Goal: Use online tool/utility: Utilize a website feature to perform a specific function

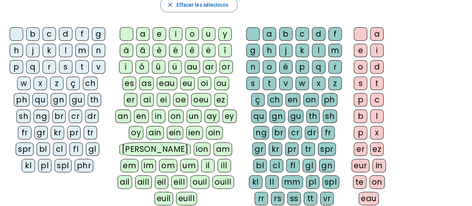
scroll to position [131, 0]
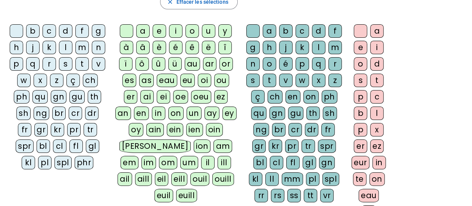
drag, startPoint x: 473, startPoint y: 55, endPoint x: 475, endPoint y: 109, distance: 54.2
click at [89, 34] on div "f" at bounding box center [81, 30] width 13 height 13
click at [72, 51] on div "l" at bounding box center [65, 47] width 13 height 13
click at [140, 33] on div "a" at bounding box center [142, 30] width 13 height 13
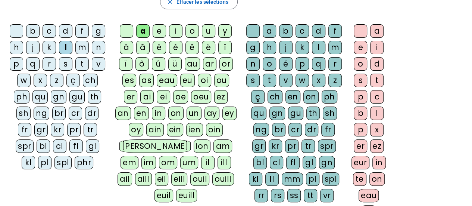
click at [309, 34] on div "c" at bounding box center [302, 30] width 13 height 13
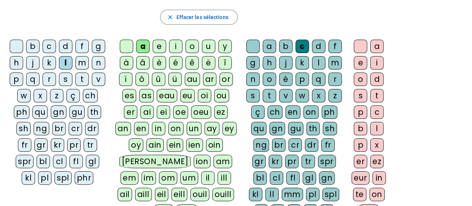
scroll to position [127, 0]
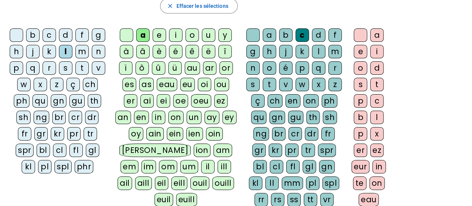
click at [69, 157] on div "fl" at bounding box center [75, 149] width 13 height 13
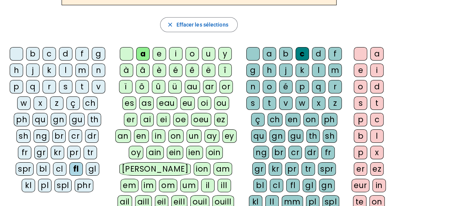
scroll to position [109, 0]
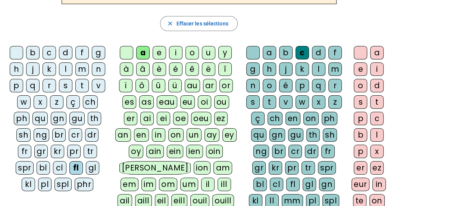
click at [171, 58] on div "i" at bounding box center [175, 52] width 13 height 13
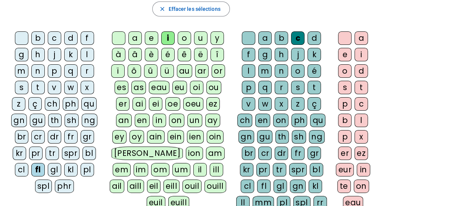
scroll to position [128, 0]
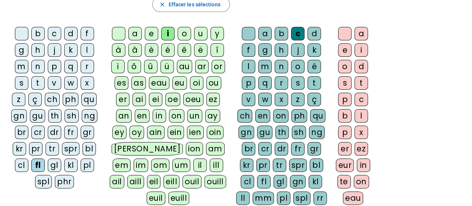
click at [368, 139] on div "x" at bounding box center [361, 131] width 13 height 13
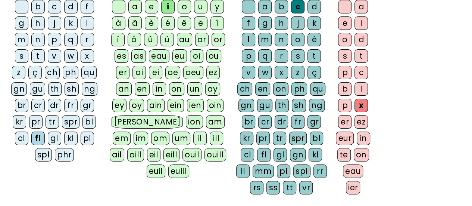
scroll to position [156, 0]
click at [288, 79] on div "x" at bounding box center [281, 71] width 13 height 13
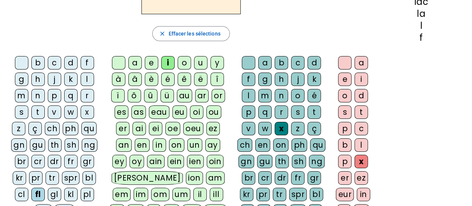
scroll to position [97, 0]
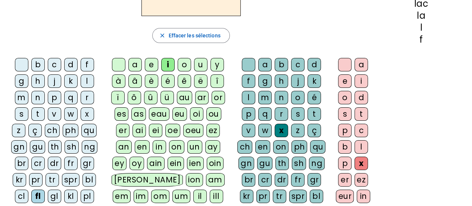
click at [352, 70] on div at bounding box center [344, 64] width 13 height 13
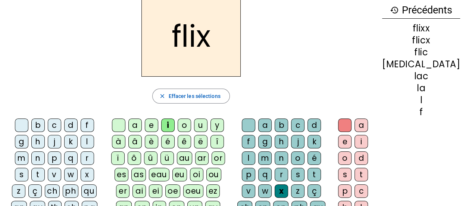
scroll to position [0, 0]
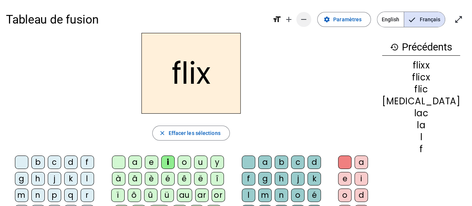
click at [299, 22] on mat-icon "remove" at bounding box center [303, 19] width 9 height 9
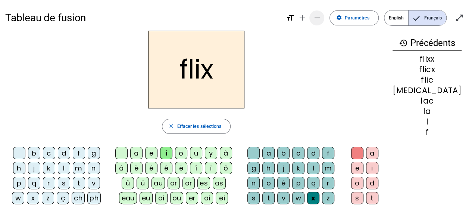
click at [318, 18] on mat-icon "remove" at bounding box center [317, 17] width 9 height 9
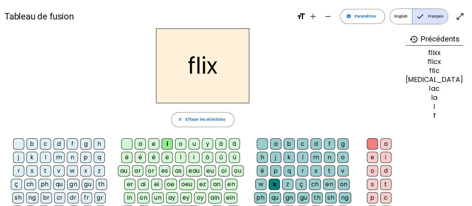
click at [415, 38] on mat-icon "history" at bounding box center [413, 39] width 9 height 9
click at [442, 37] on h3 "history Précédents" at bounding box center [435, 39] width 58 height 13
click at [220, 119] on span "Effacer les sélections" at bounding box center [206, 119] width 40 height 7
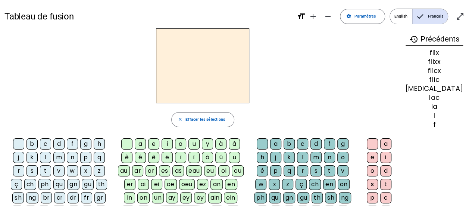
click at [437, 79] on div "flic" at bounding box center [435, 79] width 58 height 7
click at [222, 119] on span "Effacer les sélections" at bounding box center [206, 119] width 40 height 7
click at [211, 53] on h2 at bounding box center [202, 65] width 93 height 75
